Goal: Transaction & Acquisition: Purchase product/service

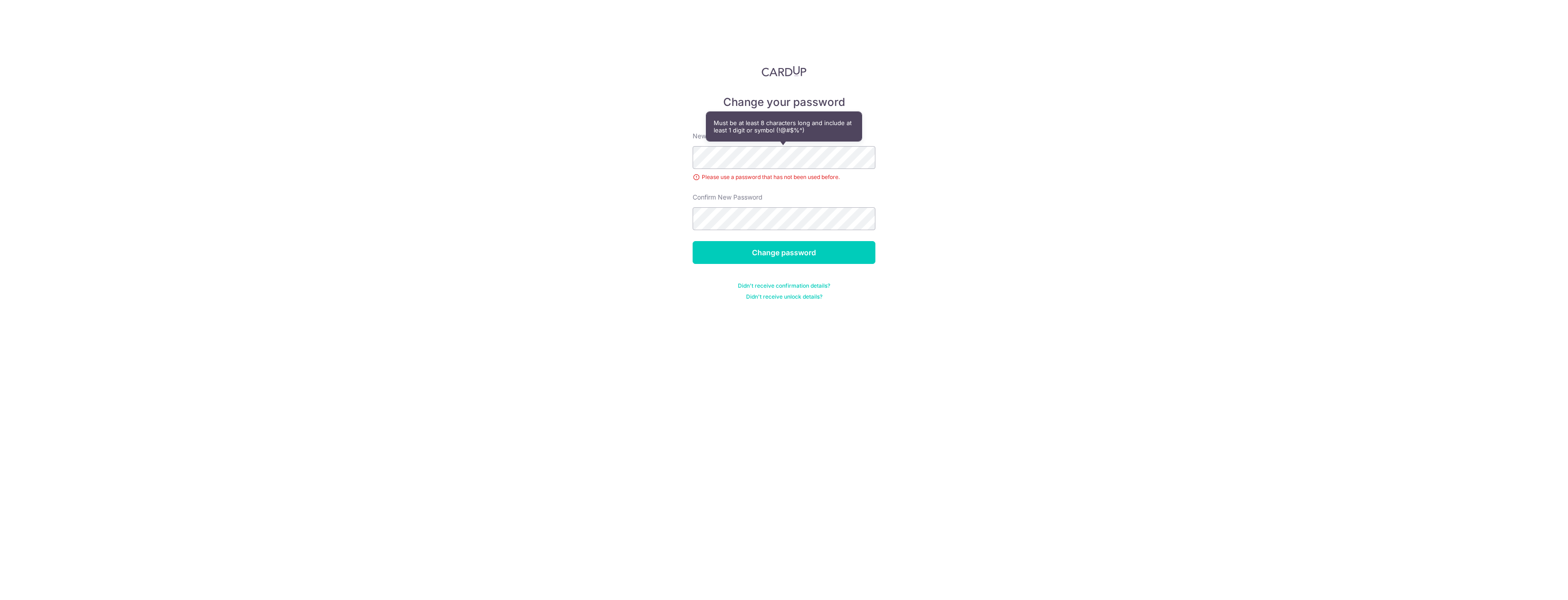
click at [700, 373] on div "Change your password New password Please use a password that has not been used …" at bounding box center [784, 300] width 1568 height 600
drag, startPoint x: 661, startPoint y: 355, endPoint x: 711, endPoint y: 250, distance: 116.3
click at [661, 354] on div "Change your password New password Please use a password that has not been used …" at bounding box center [784, 300] width 1568 height 600
click at [781, 365] on div "Change your password New password Please use a password that has not been used …" at bounding box center [784, 300] width 1568 height 600
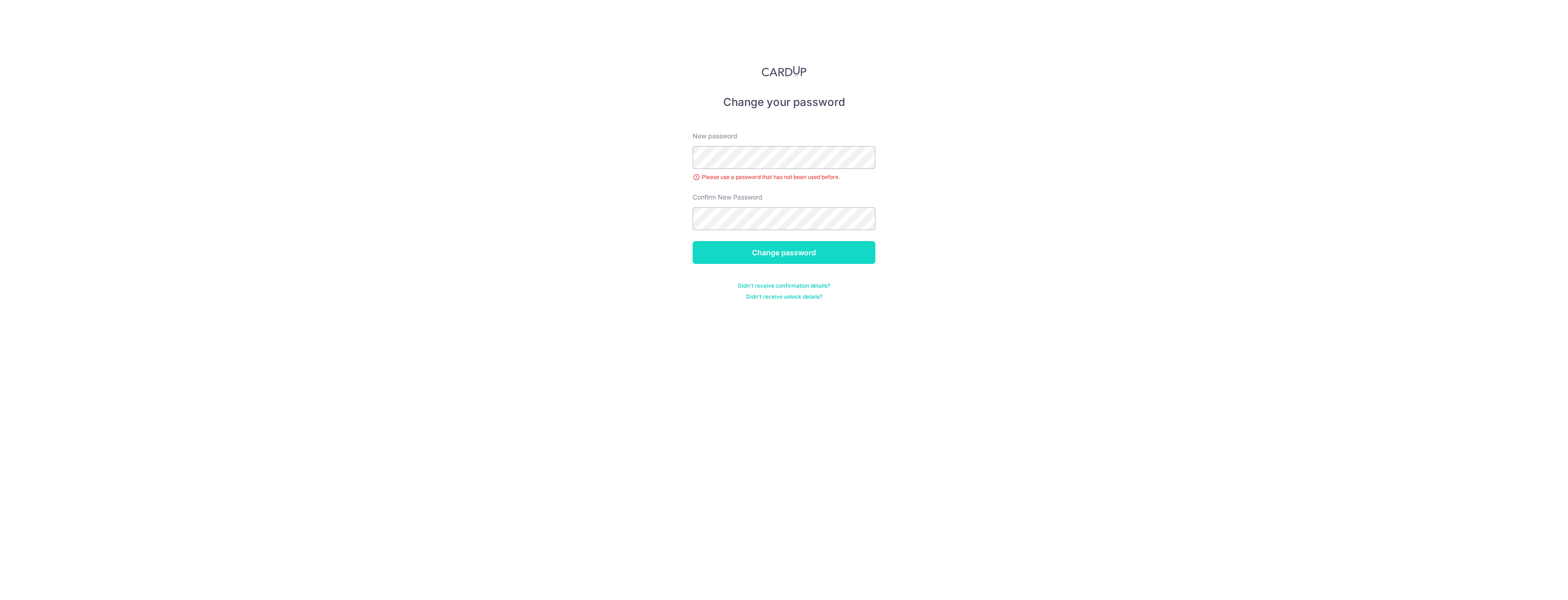
click at [775, 256] on input "Change password" at bounding box center [784, 252] width 183 height 23
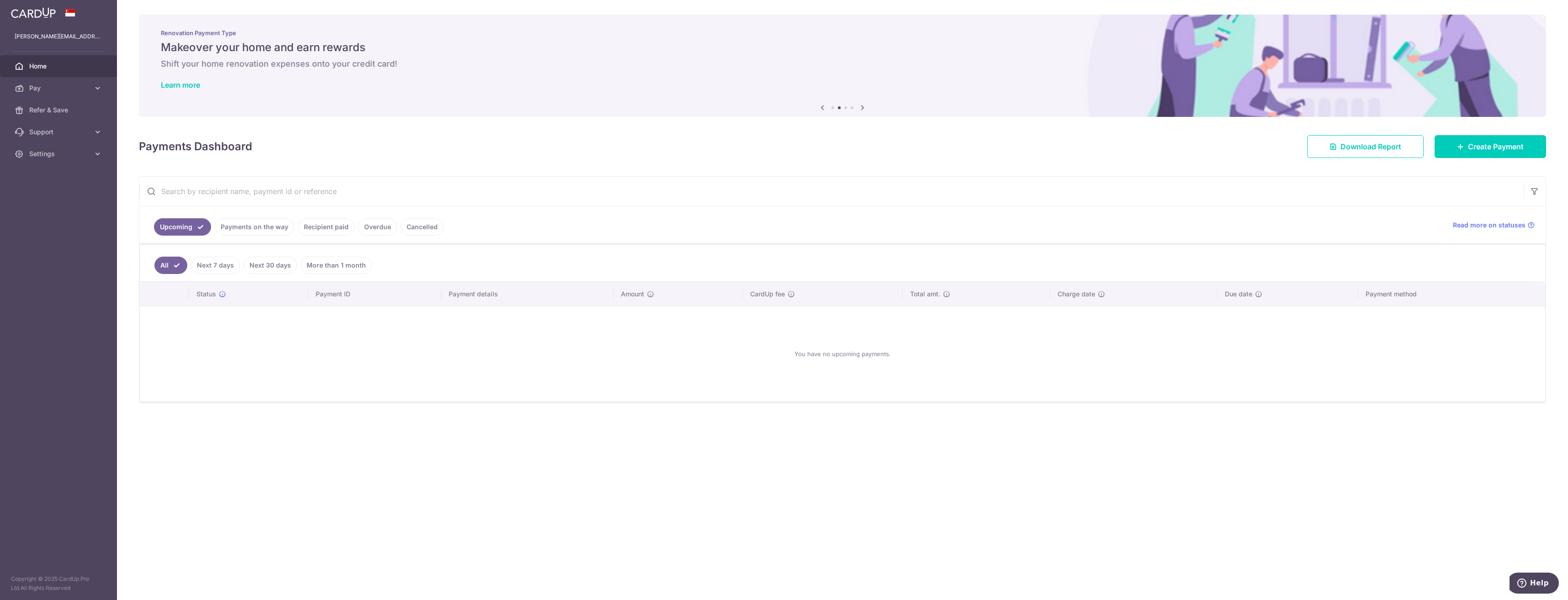
click at [206, 261] on link "Next 7 days" at bounding box center [215, 265] width 49 height 17
click at [264, 264] on link "Next 30 days" at bounding box center [270, 265] width 54 height 17
click at [331, 267] on link "More than 1 month" at bounding box center [336, 265] width 71 height 17
click at [1512, 145] on span "Create Payment" at bounding box center [1495, 146] width 55 height 11
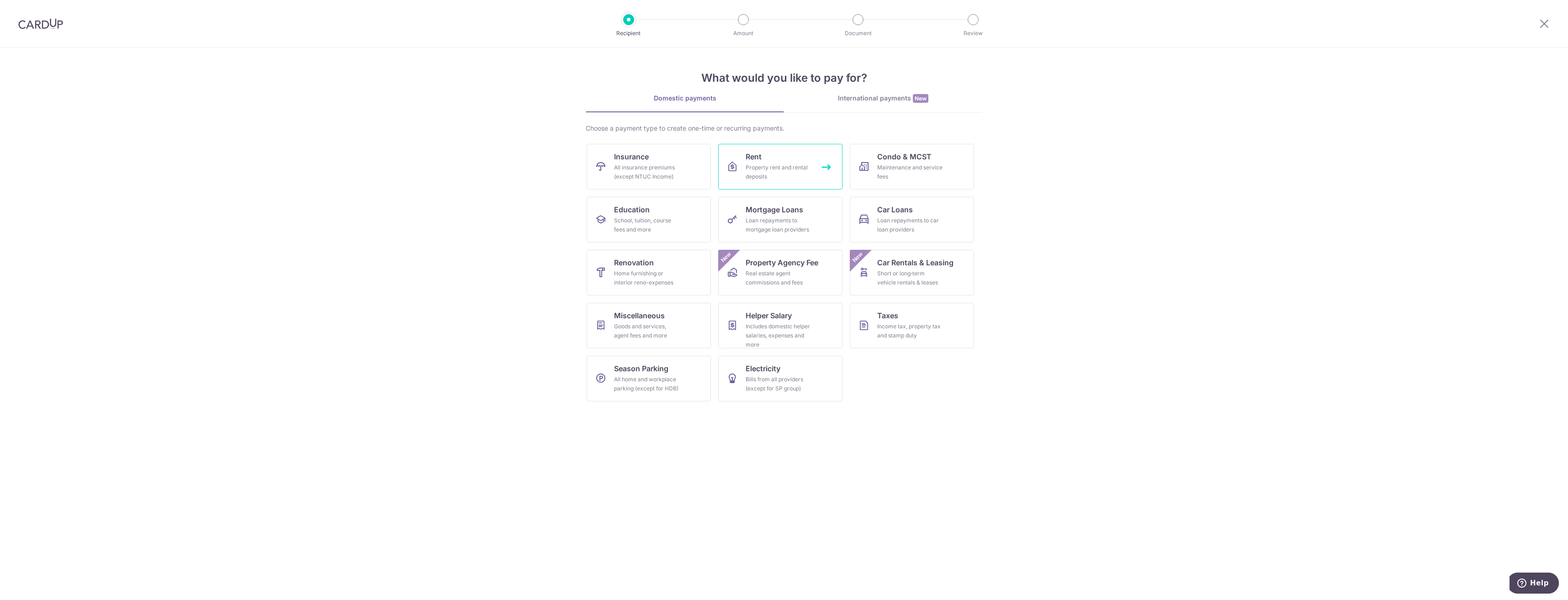
click at [740, 174] on link "Rent Property rent and rental deposits" at bounding box center [780, 167] width 124 height 46
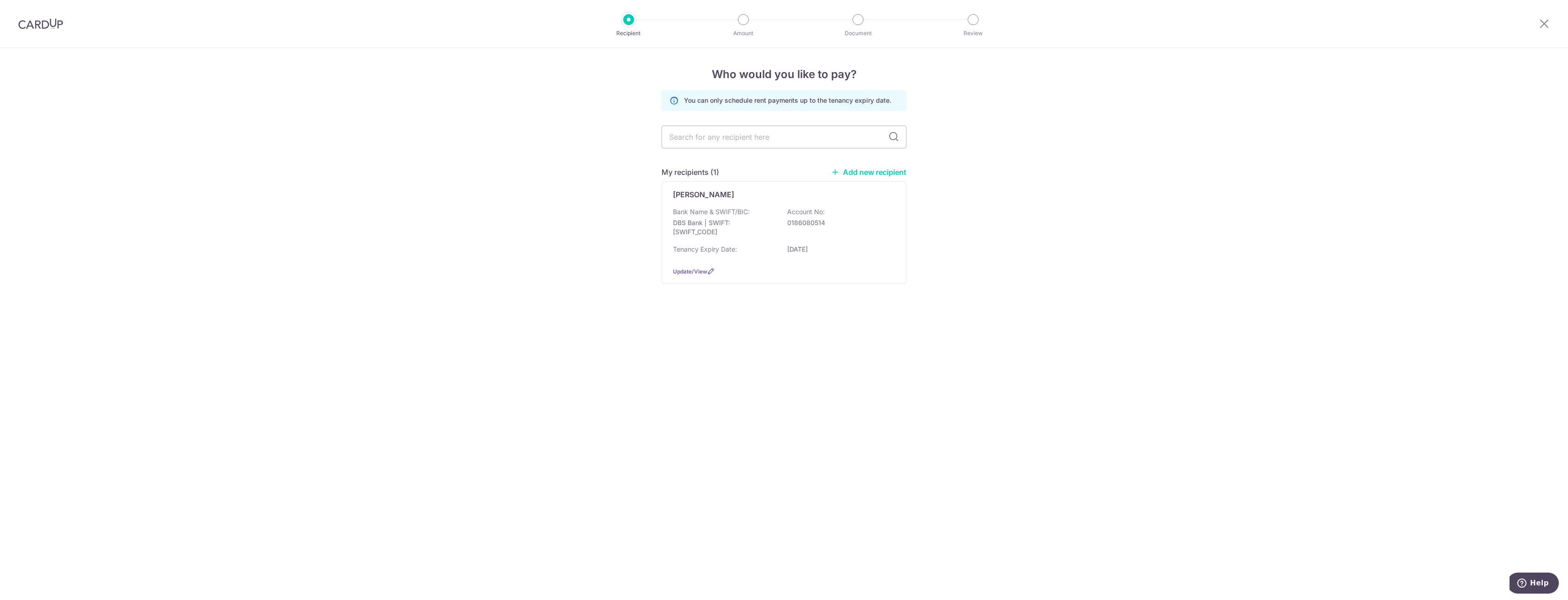
click at [740, 216] on p "Bank Name & SWIFT/BIC:" at bounding box center [711, 212] width 77 height 9
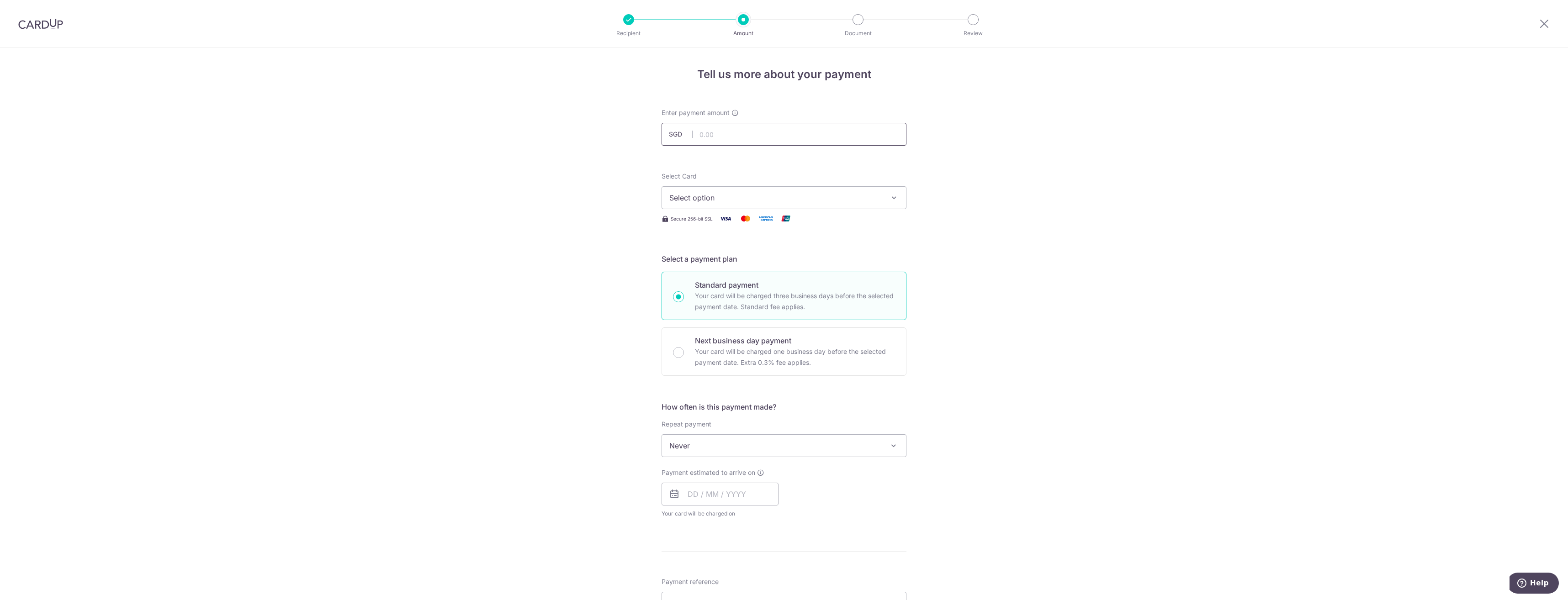
click at [714, 129] on input "text" at bounding box center [784, 135] width 245 height 23
type input "7,000.00"
click at [712, 196] on span "Select option" at bounding box center [775, 198] width 213 height 11
click at [722, 265] on span "**** 0531" at bounding box center [784, 263] width 230 height 11
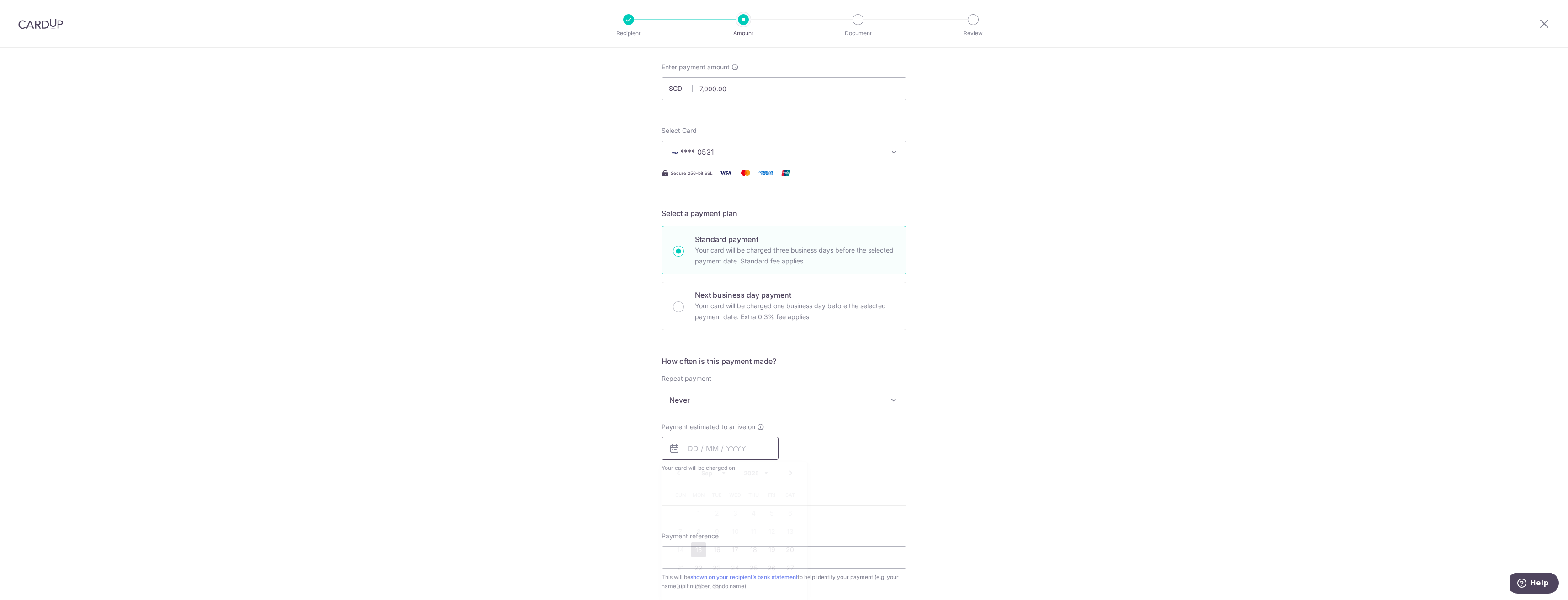
click at [685, 450] on input "text" at bounding box center [719, 449] width 117 height 23
drag, startPoint x: 715, startPoint y: 550, endPoint x: 710, endPoint y: 487, distance: 63.2
click at [715, 550] on link "16" at bounding box center [717, 550] width 15 height 15
type input "16/09/2025"
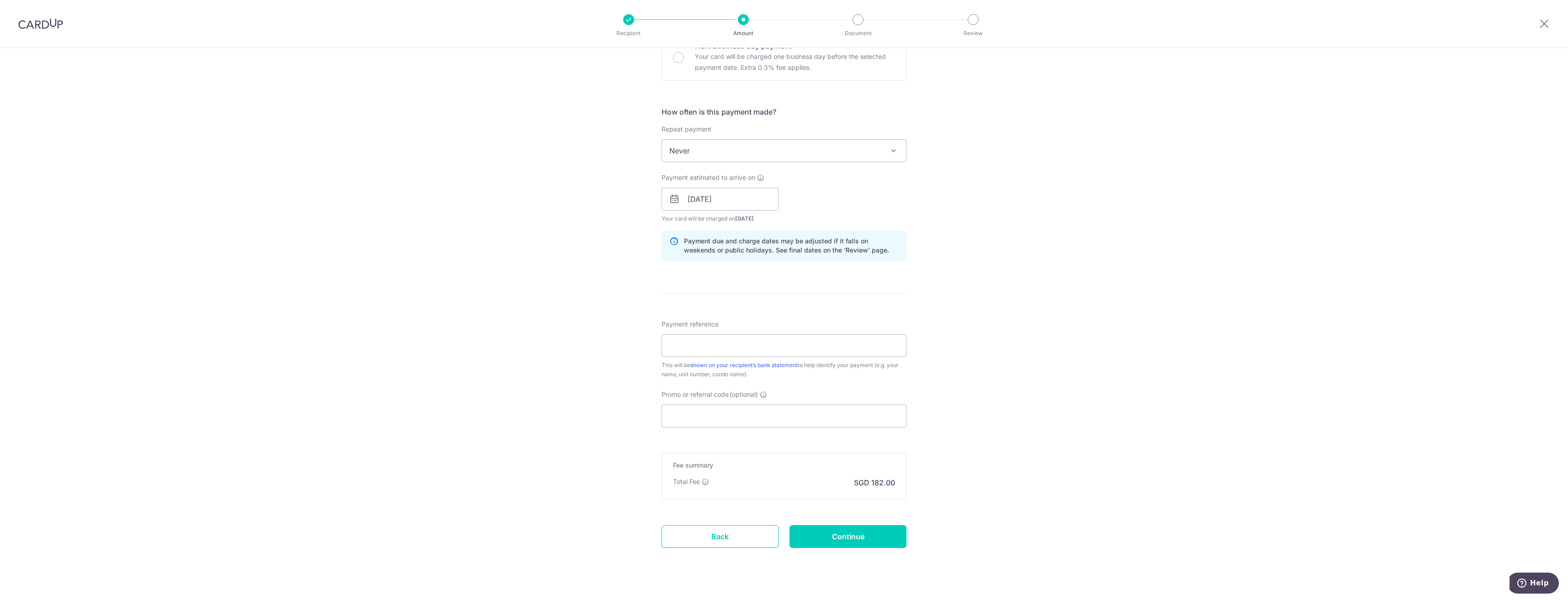
scroll to position [312, 0]
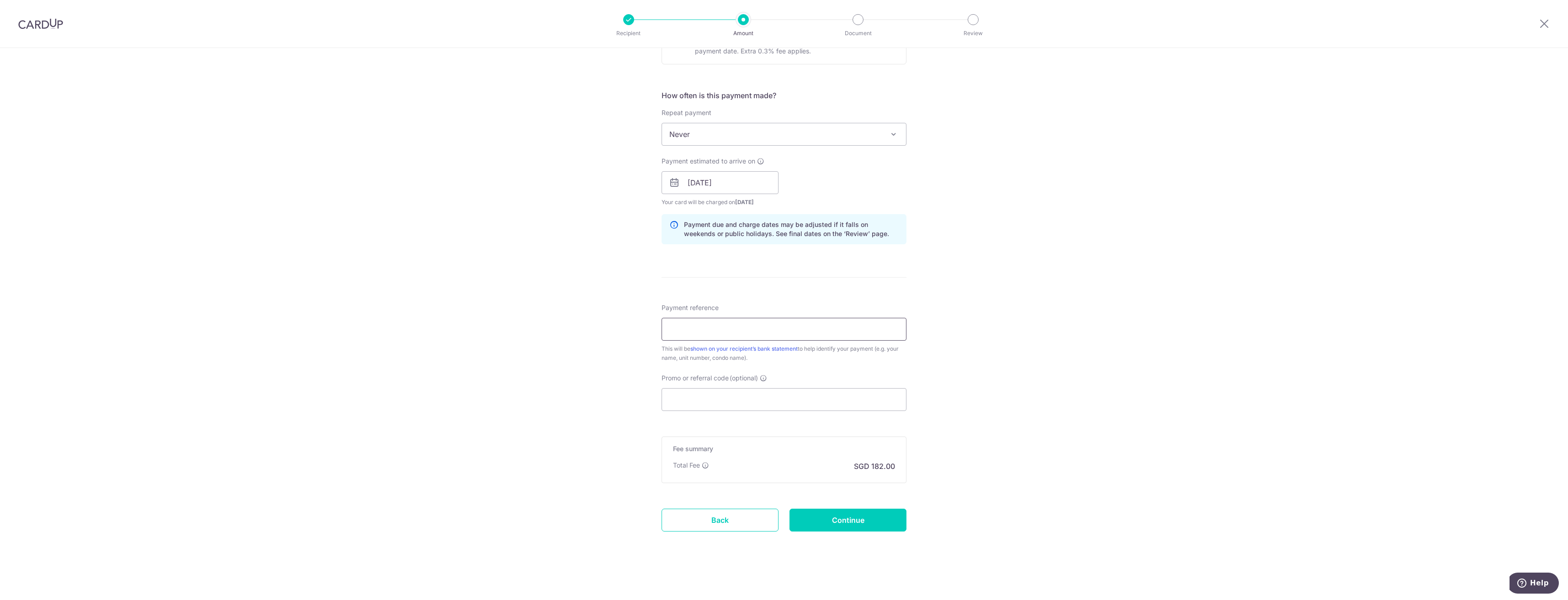
click at [688, 328] on input "Payment reference" at bounding box center [784, 330] width 245 height 23
type input "Skovran"
click at [573, 431] on div "Tell us more about your payment Enter payment amount SGD 7,000.00 7000.00 Selec…" at bounding box center [784, 168] width 1568 height 864
click at [841, 524] on input "Continue" at bounding box center [847, 520] width 117 height 23
type input "Create Schedule"
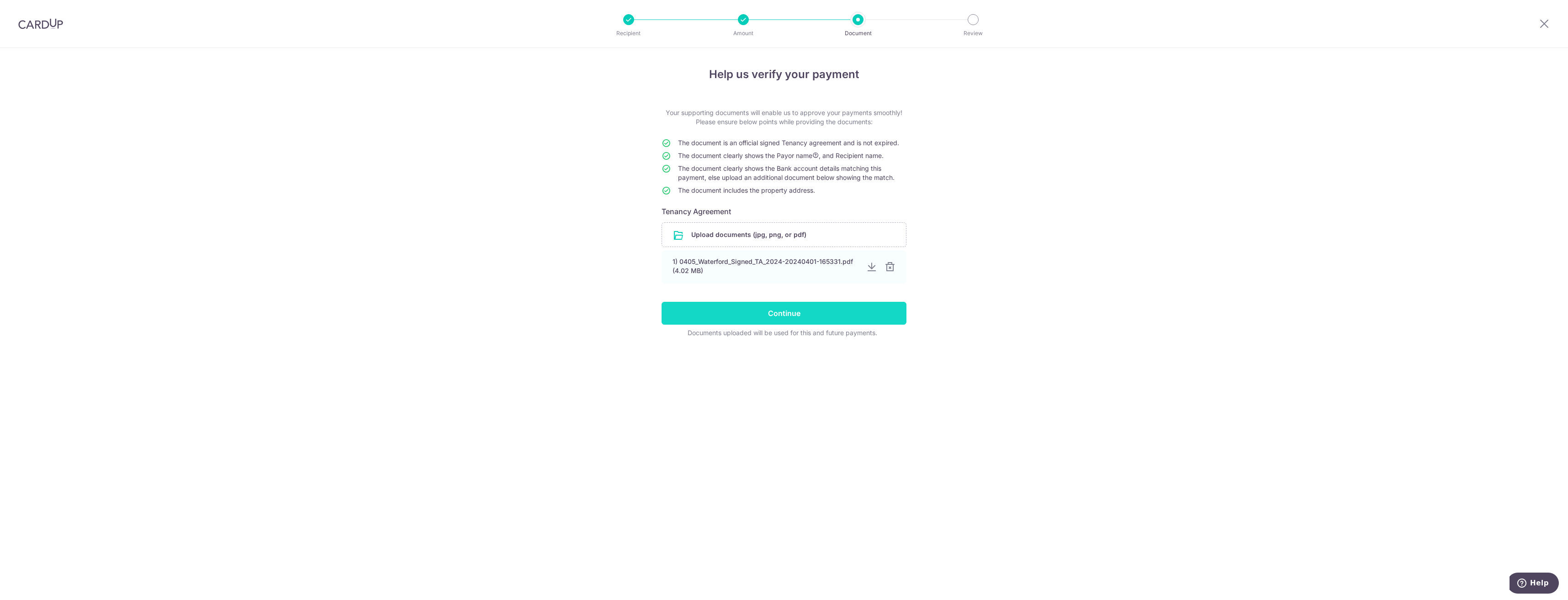
click at [761, 309] on input "Continue" at bounding box center [784, 314] width 245 height 23
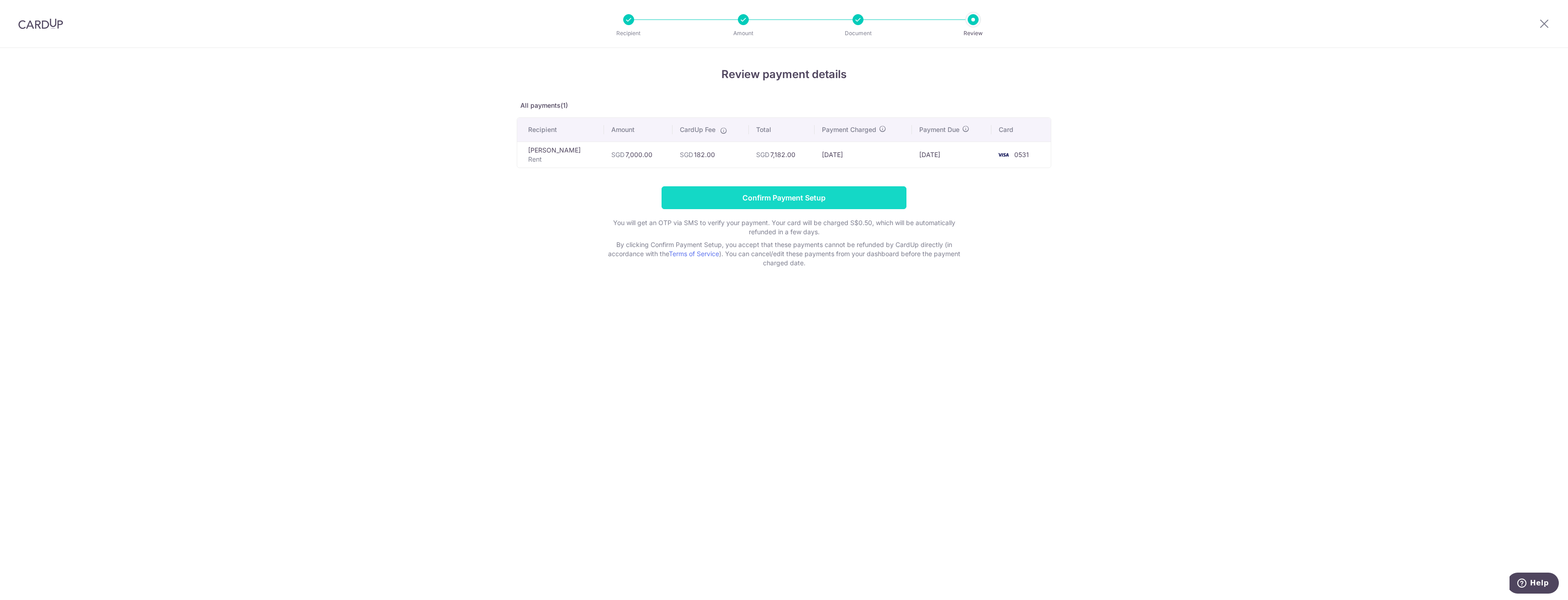
click at [820, 199] on input "Confirm Payment Setup" at bounding box center [784, 198] width 245 height 23
